Goal: Information Seeking & Learning: Find specific fact

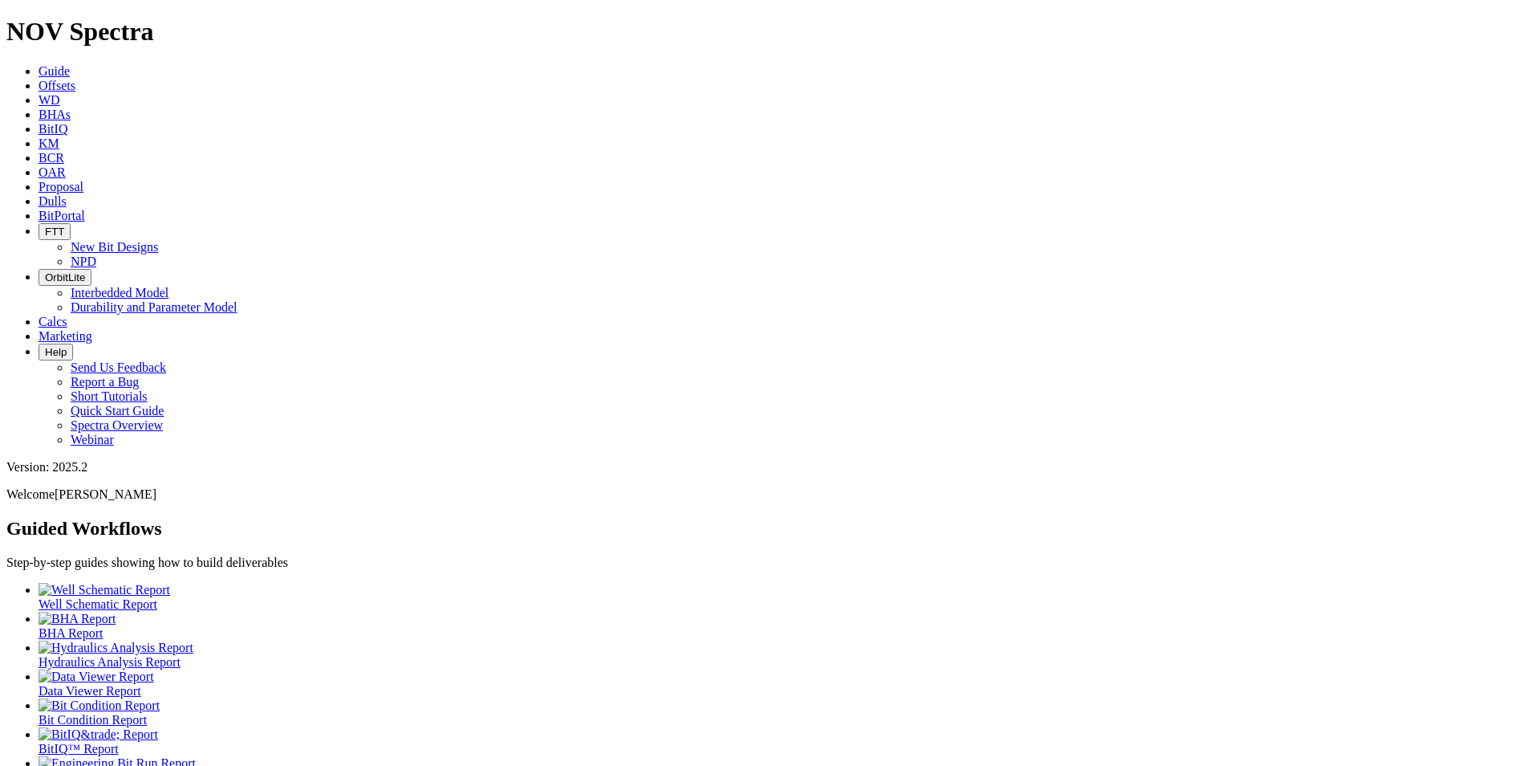
click at [67, 194] on link "Dulls" at bounding box center [53, 201] width 28 height 14
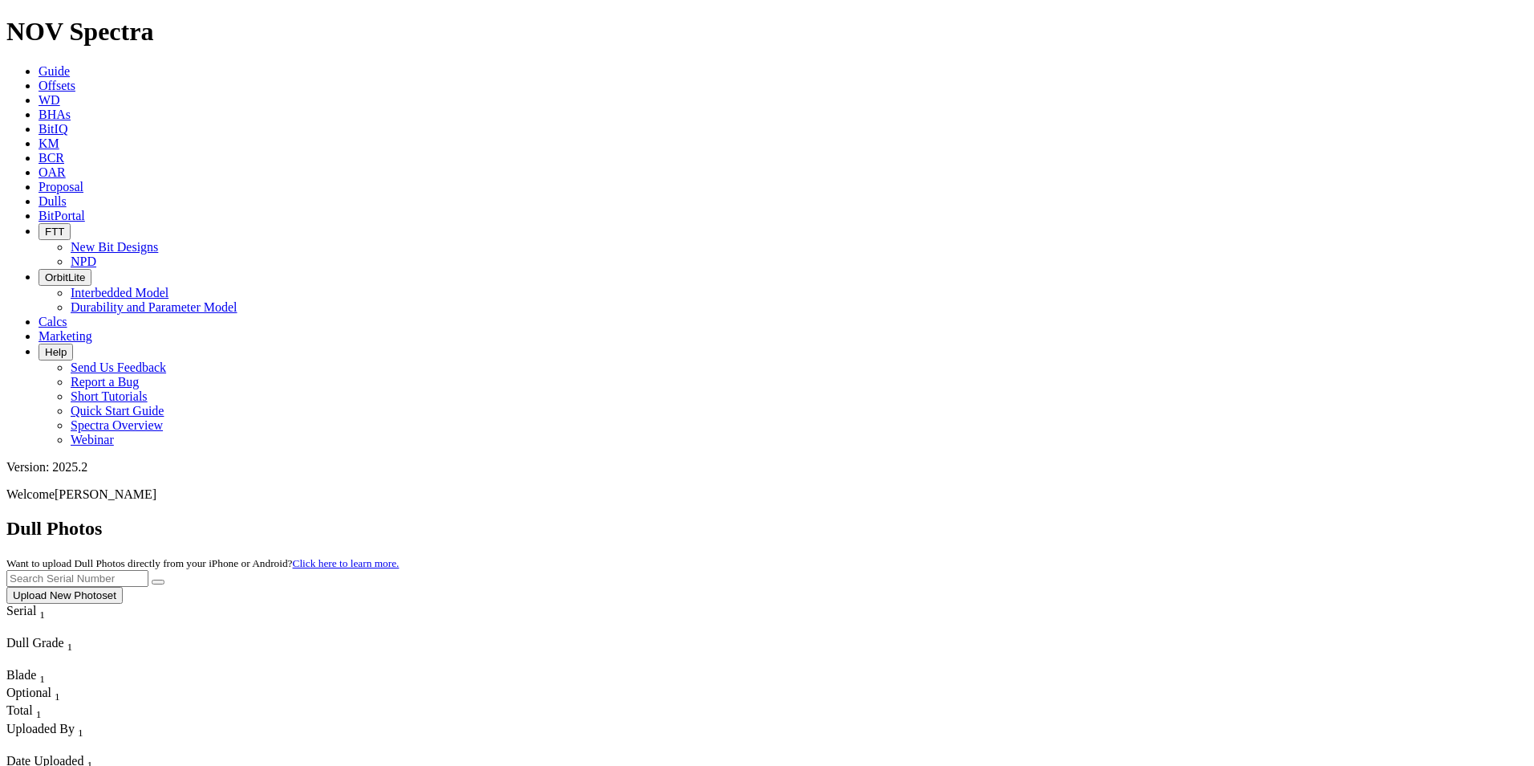
click at [148, 570] on input "text" at bounding box center [77, 578] width 142 height 17
click at [152, 579] on button "submit" at bounding box center [158, 581] width 13 height 5
drag, startPoint x: 1220, startPoint y: 66, endPoint x: 1104, endPoint y: 59, distance: 116.6
click at [1103, 518] on div "Dull Photos Want to upload Dull Photos directly from your iPhone or Android? Cl…" at bounding box center [766, 561] width 1521 height 86
click at [152, 579] on button "submit" at bounding box center [158, 581] width 13 height 5
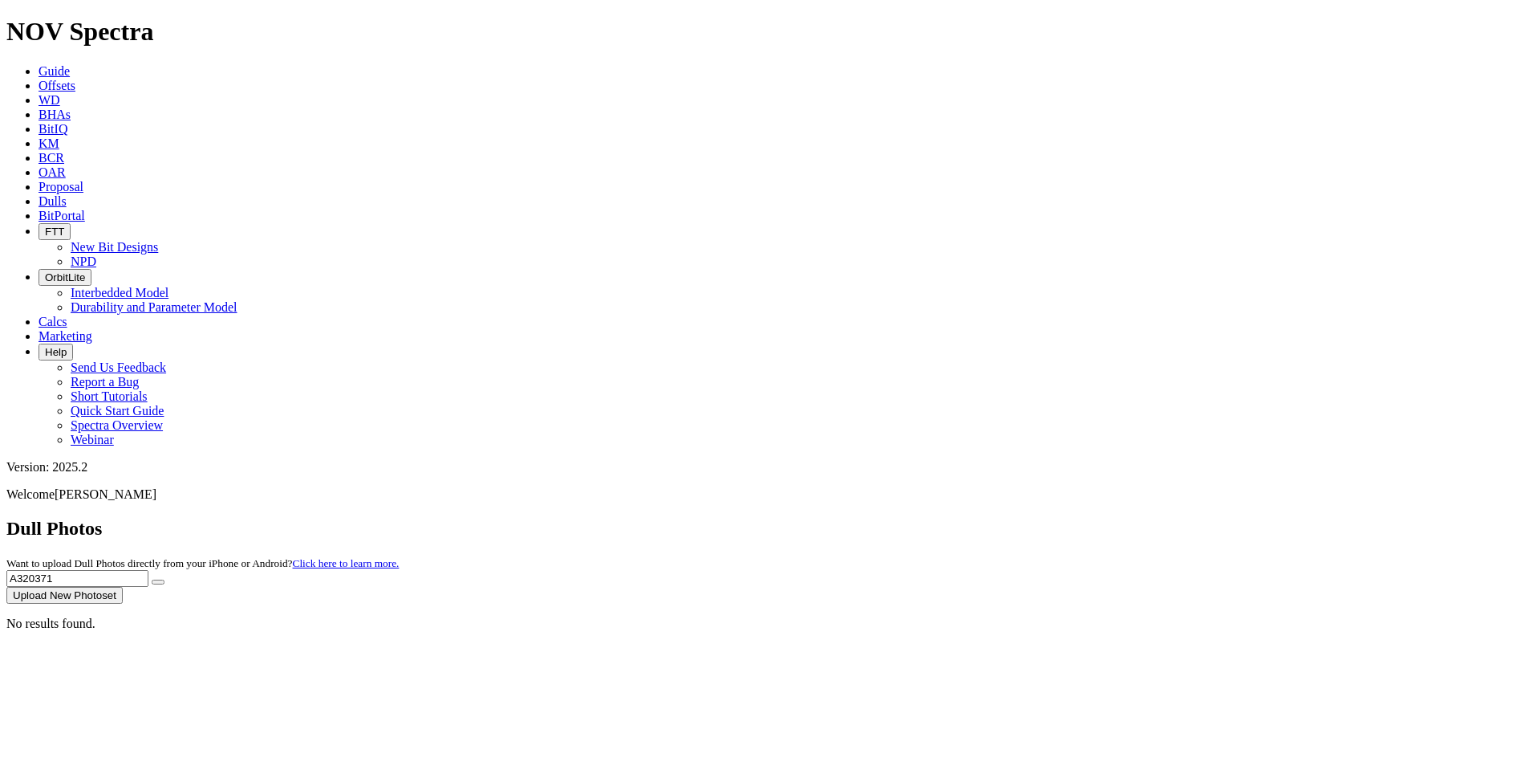
drag, startPoint x: 1201, startPoint y: 68, endPoint x: 1112, endPoint y: 68, distance: 89.1
click at [1112, 518] on div "Dull Photos Want to upload Dull Photos directly from your iPhone or Android? Cl…" at bounding box center [766, 561] width 1521 height 86
click at [152, 579] on button "submit" at bounding box center [158, 581] width 13 height 5
drag, startPoint x: 1205, startPoint y: 75, endPoint x: 1106, endPoint y: 77, distance: 99.5
click at [1106, 518] on div "Dull Photos Want to upload Dull Photos directly from your iPhone or Android? Cl…" at bounding box center [766, 561] width 1521 height 86
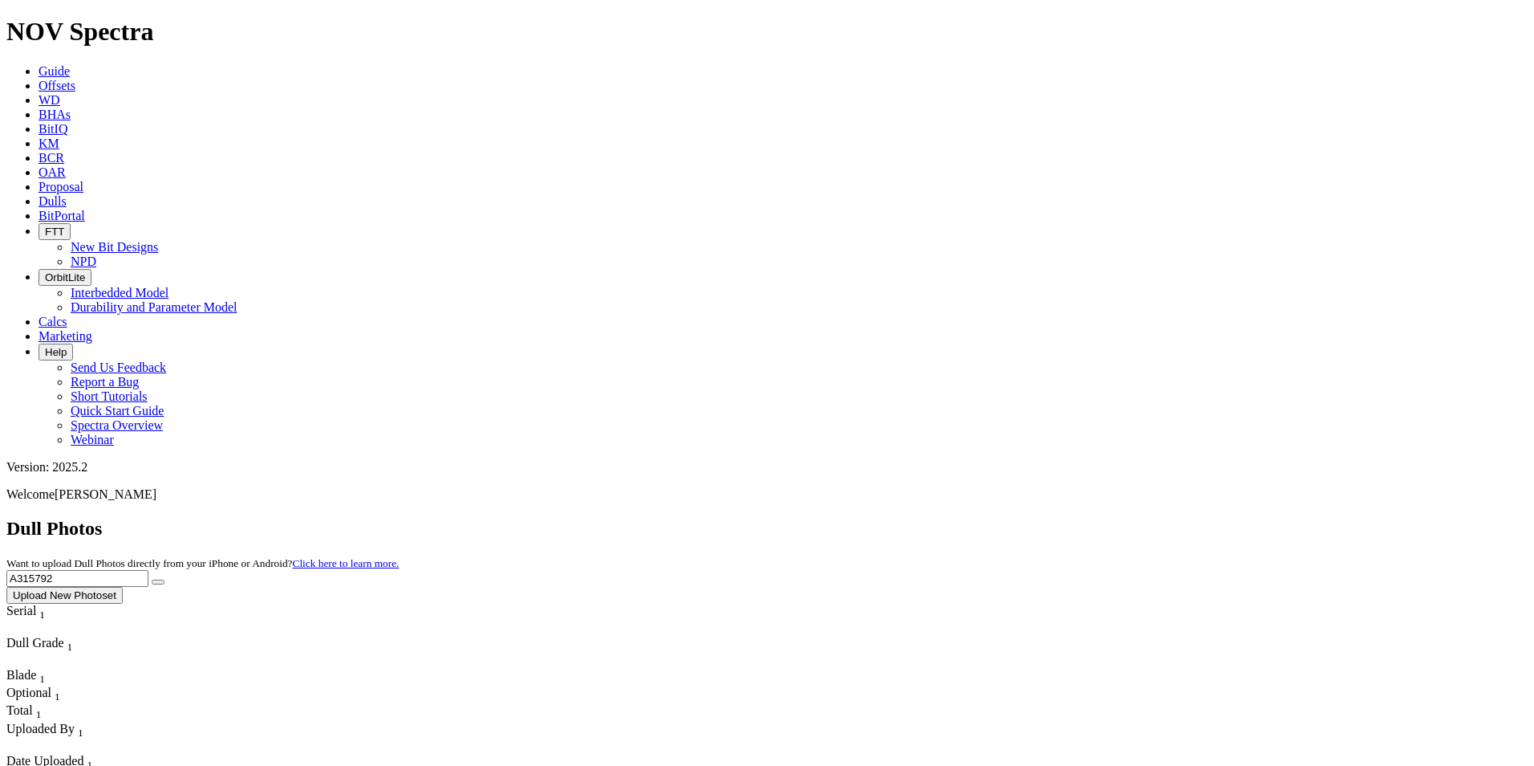
click at [152, 579] on button "submit" at bounding box center [158, 581] width 13 height 5
drag, startPoint x: 1241, startPoint y: 66, endPoint x: 1091, endPoint y: 63, distance: 149.3
click at [1091, 518] on div "Dull Photos Want to upload Dull Photos directly from your iPhone or Android? Cl…" at bounding box center [766, 561] width 1521 height 86
click at [152, 579] on button "submit" at bounding box center [158, 581] width 13 height 5
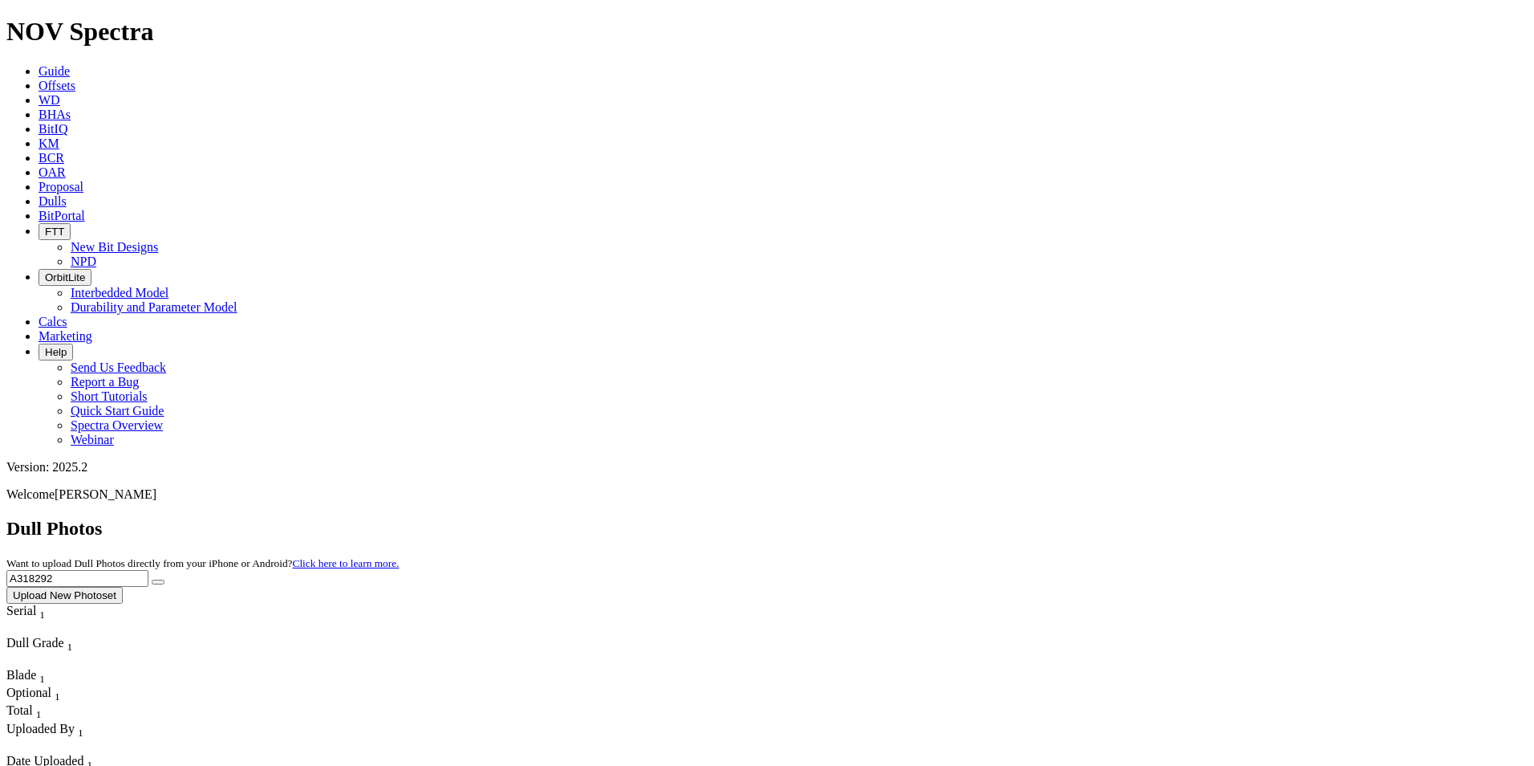
drag, startPoint x: 1249, startPoint y: 87, endPoint x: 1211, endPoint y: 75, distance: 40.6
click at [1217, 518] on div "Dull Photos Want to upload Dull Photos directly from your iPhone or Android? Cl…" at bounding box center [766, 561] width 1521 height 86
drag, startPoint x: 1208, startPoint y: 73, endPoint x: 1112, endPoint y: 71, distance: 96.3
click at [1112, 518] on div "Dull Photos Want to upload Dull Photos directly from your iPhone or Android? Cl…" at bounding box center [766, 561] width 1521 height 86
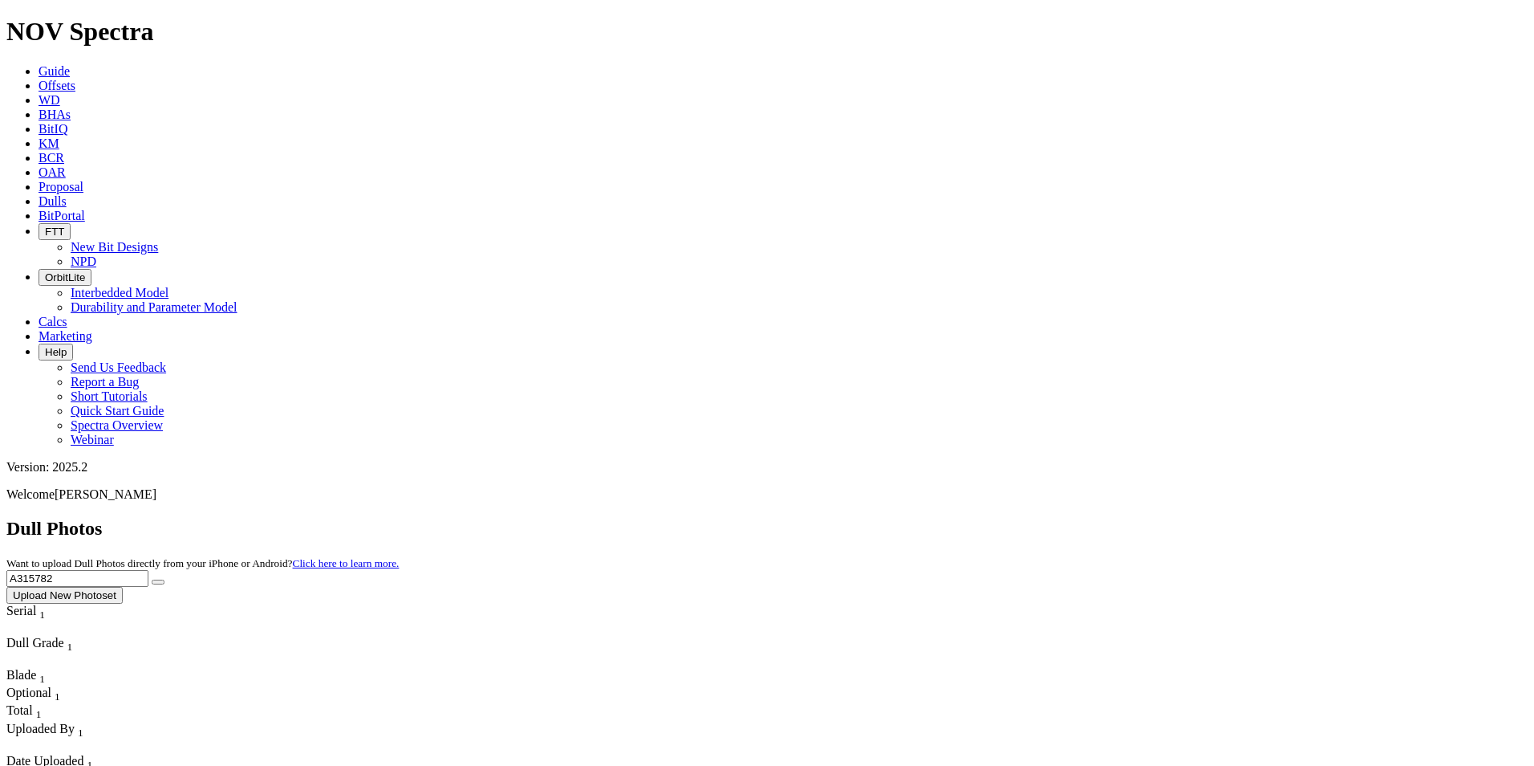
click at [152, 579] on button "submit" at bounding box center [158, 581] width 13 height 5
drag, startPoint x: 1201, startPoint y: 74, endPoint x: 1095, endPoint y: 75, distance: 105.9
click at [1103, 518] on div "Dull Photos Want to upload Dull Photos directly from your iPhone or Android? Cl…" at bounding box center [766, 561] width 1521 height 86
click at [152, 579] on button "submit" at bounding box center [158, 581] width 13 height 5
drag, startPoint x: 1202, startPoint y: 71, endPoint x: 1066, endPoint y: 85, distance: 136.4
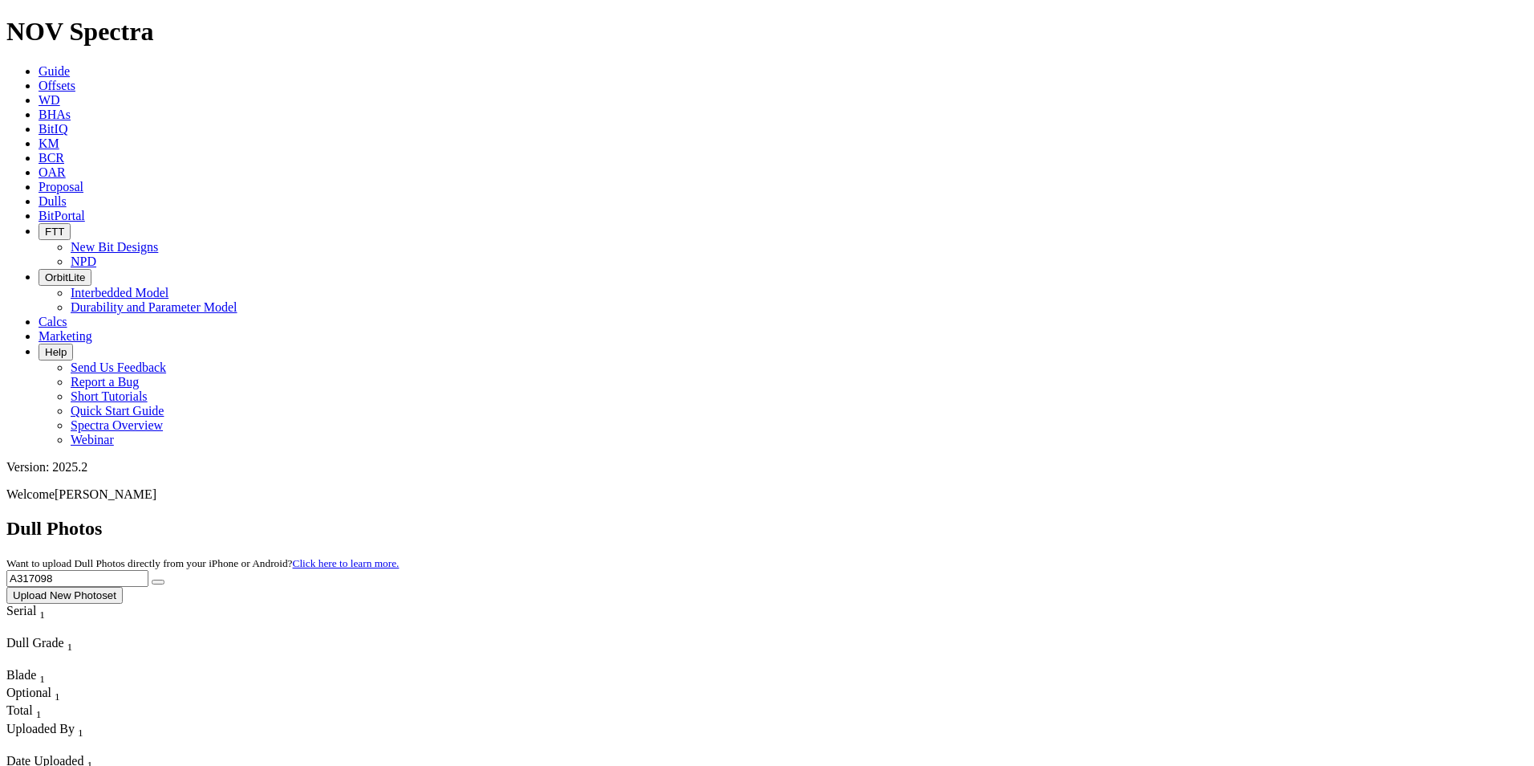
click at [1066, 518] on div "Dull Photos Want to upload Dull Photos directly from your iPhone or Android? Cl…" at bounding box center [766, 561] width 1521 height 86
type input "A319135"
click at [152, 579] on button "submit" at bounding box center [158, 581] width 13 height 5
drag, startPoint x: 1220, startPoint y: 78, endPoint x: 1139, endPoint y: 75, distance: 80.3
click at [1140, 518] on div "Dull Photos Want to upload Dull Photos directly from your iPhone or Android? Cl…" at bounding box center [766, 561] width 1521 height 86
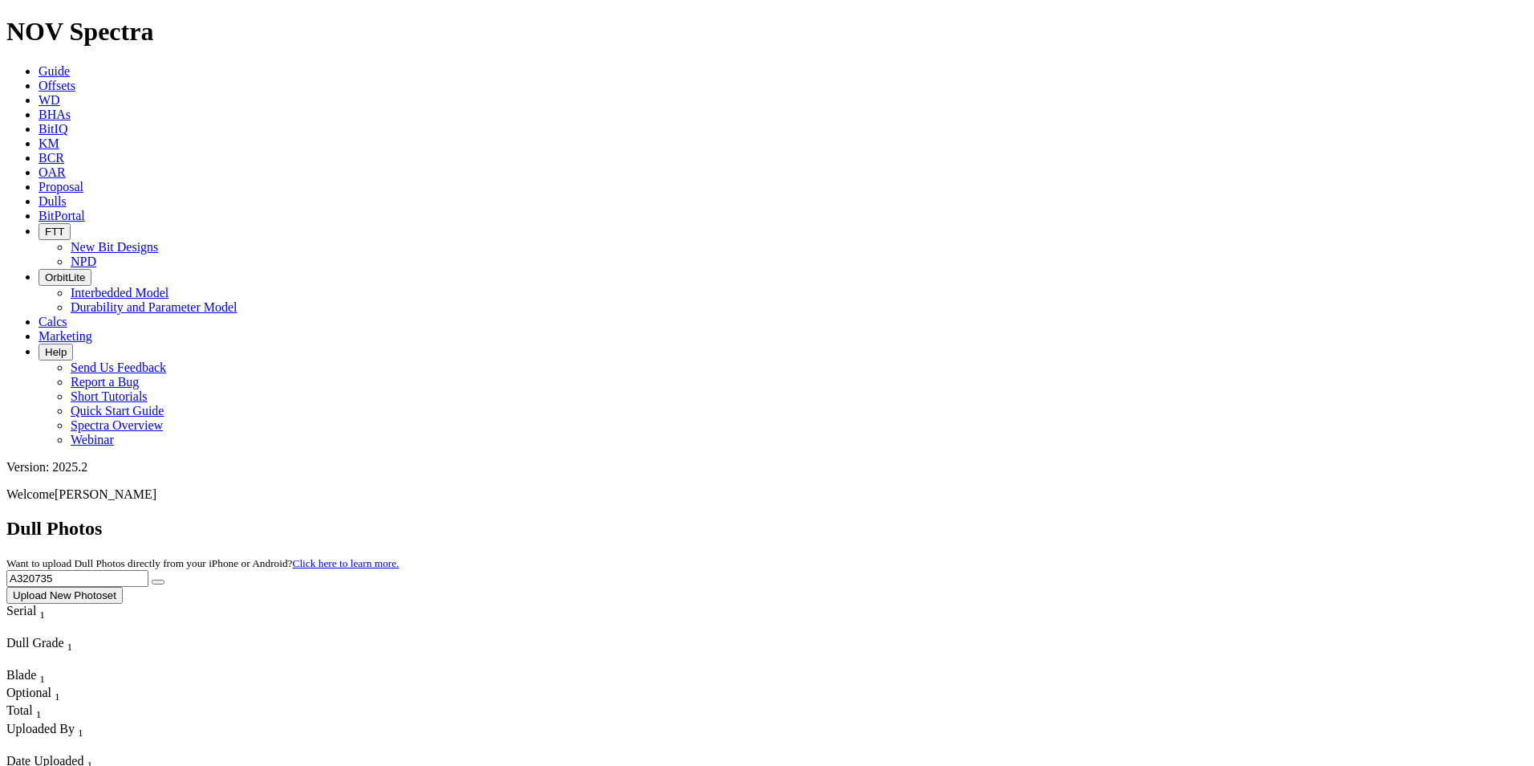
click at [152, 579] on button "submit" at bounding box center [158, 581] width 13 height 5
drag, startPoint x: 1251, startPoint y: 77, endPoint x: 1126, endPoint y: 71, distance: 125.3
click at [1126, 518] on div "Dull Photos Want to upload Dull Photos directly from your iPhone or Android? Cl…" at bounding box center [766, 561] width 1521 height 86
click at [152, 579] on button "submit" at bounding box center [158, 581] width 13 height 5
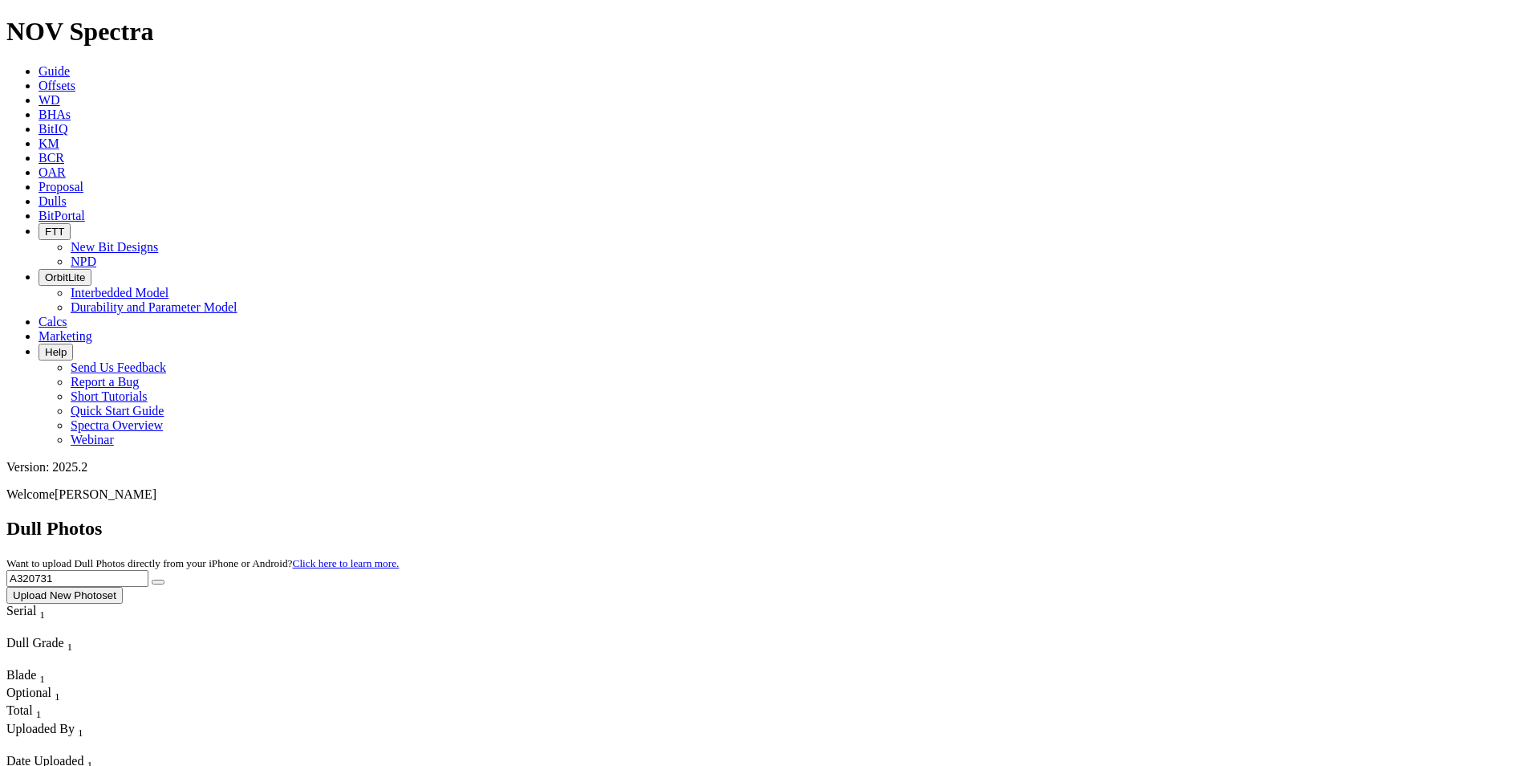
drag, startPoint x: 1240, startPoint y: 71, endPoint x: 1139, endPoint y: 72, distance: 101.1
click at [1139, 518] on div "Dull Photos Want to upload Dull Photos directly from your iPhone or Android? Cl…" at bounding box center [766, 561] width 1521 height 86
click at [152, 579] on button "submit" at bounding box center [158, 581] width 13 height 5
drag, startPoint x: 1192, startPoint y: 67, endPoint x: 1129, endPoint y: 64, distance: 62.7
click at [1129, 518] on div "Dull Photos Want to upload Dull Photos directly from your iPhone or Android? Cl…" at bounding box center [766, 561] width 1521 height 86
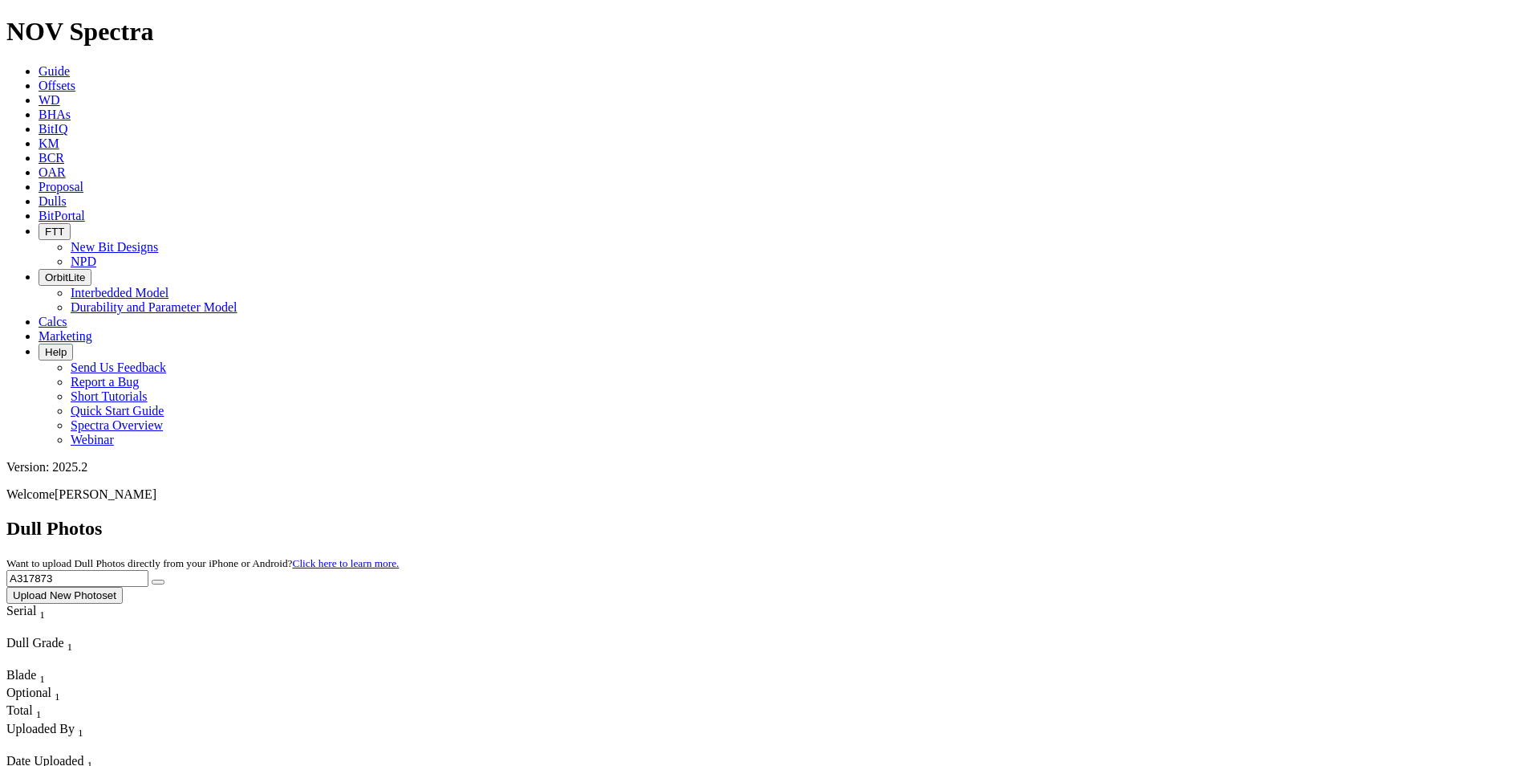
click at [152, 579] on button "submit" at bounding box center [158, 581] width 13 height 5
drag, startPoint x: 1204, startPoint y: 77, endPoint x: 1085, endPoint y: 92, distance: 120.5
click at [1086, 518] on div "Dull Photos Want to upload Dull Photos directly from your iPhone or Android? Cl…" at bounding box center [766, 561] width 1521 height 86
click at [152, 579] on button "submit" at bounding box center [158, 581] width 13 height 5
drag, startPoint x: 1241, startPoint y: 71, endPoint x: 1138, endPoint y: 69, distance: 102.7
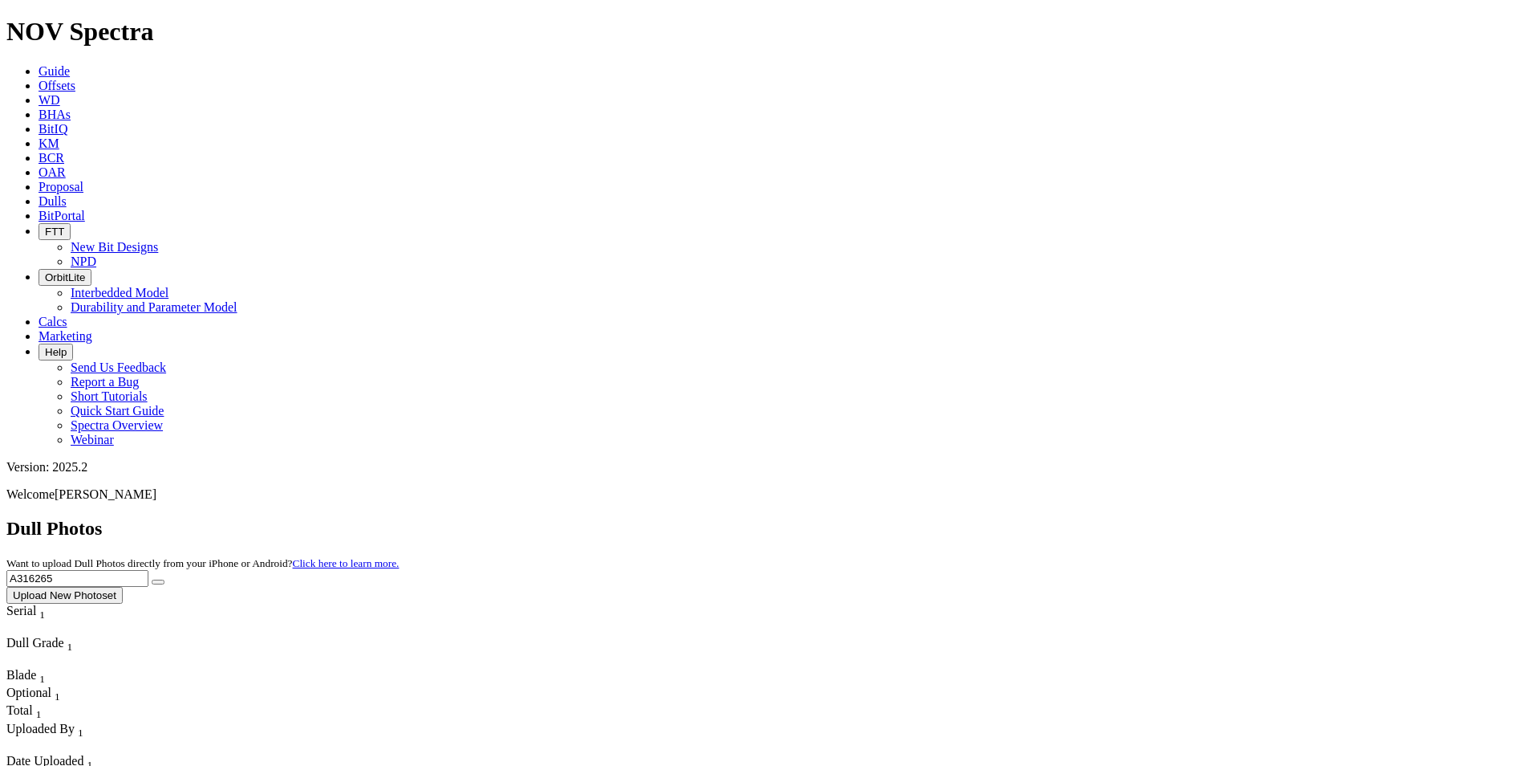
click at [1138, 518] on div "Dull Photos Want to upload Dull Photos directly from your iPhone or Android? Cl…" at bounding box center [766, 561] width 1521 height 86
click at [152, 579] on button "submit" at bounding box center [158, 581] width 13 height 5
click at [148, 570] on input "A320050" at bounding box center [77, 578] width 142 height 17
click at [152, 579] on button "submit" at bounding box center [158, 581] width 13 height 5
drag, startPoint x: 1208, startPoint y: 67, endPoint x: 1064, endPoint y: 74, distance: 144.6
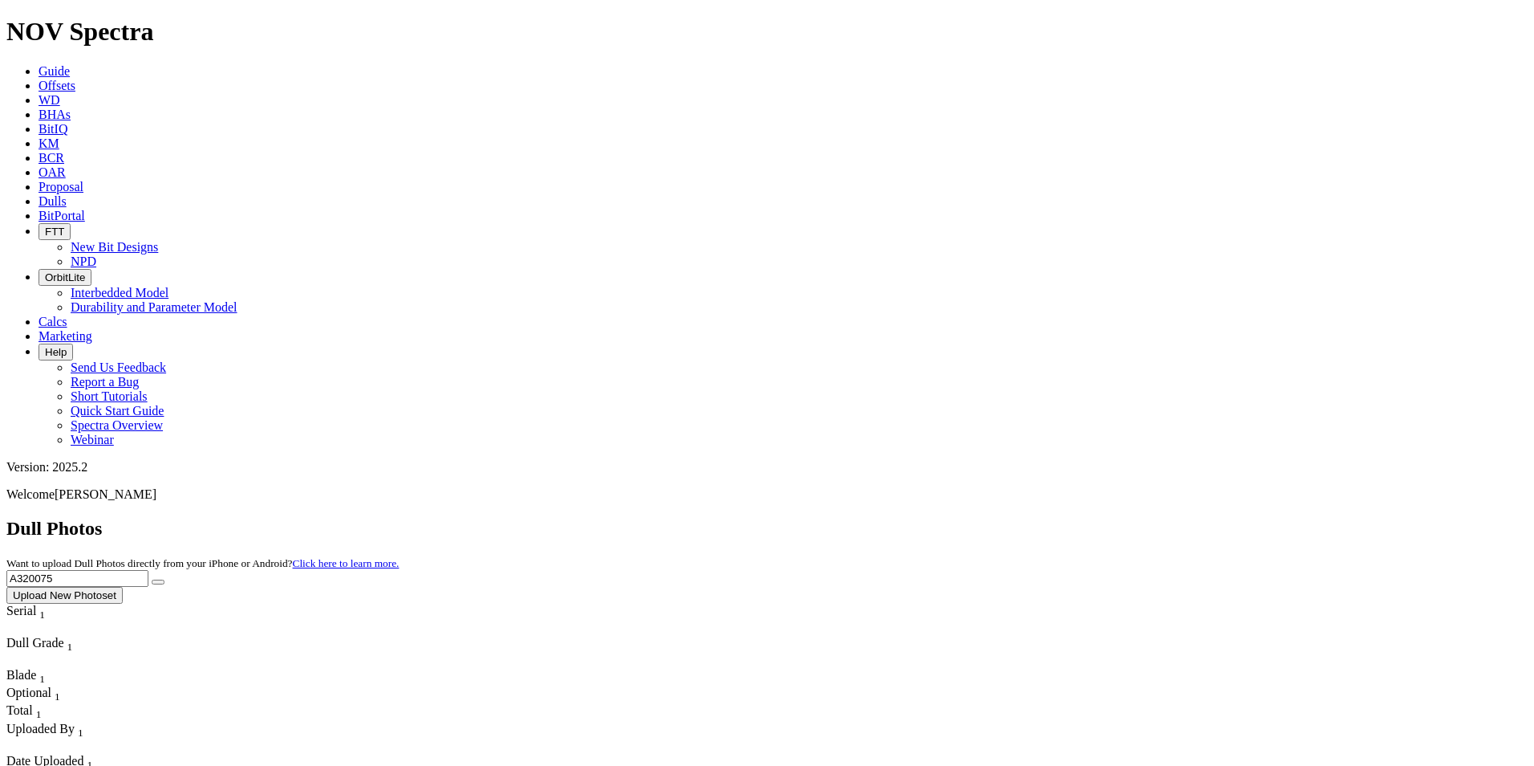
click at [1064, 518] on div "Dull Photos Want to upload Dull Photos directly from your iPhone or Android? Cl…" at bounding box center [766, 561] width 1521 height 86
type input "A316977"
click at [152, 579] on button "submit" at bounding box center [158, 581] width 13 height 5
